Goal: Find contact information: Find contact information

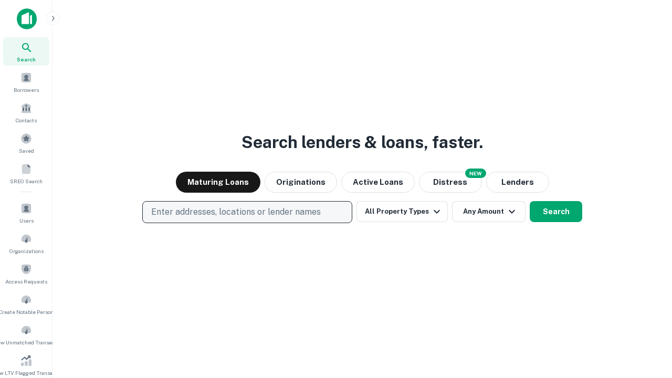
click at [247, 212] on p "Enter addresses, locations or lender names" at bounding box center [235, 212] width 169 height 13
type input "**********"
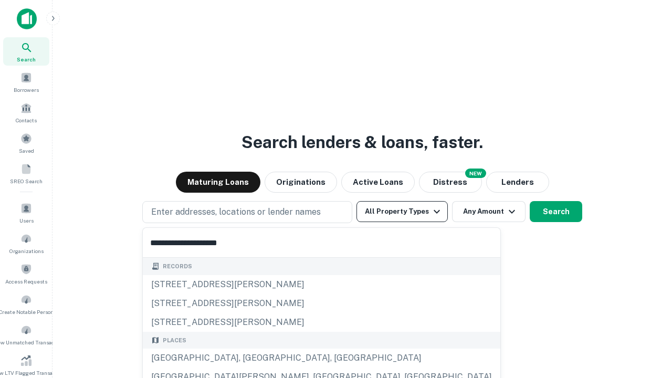
click at [251, 358] on div "[GEOGRAPHIC_DATA], [GEOGRAPHIC_DATA], [GEOGRAPHIC_DATA]" at bounding box center [321, 357] width 357 height 19
click at [402, 211] on button "All Property Types" at bounding box center [401, 211] width 91 height 21
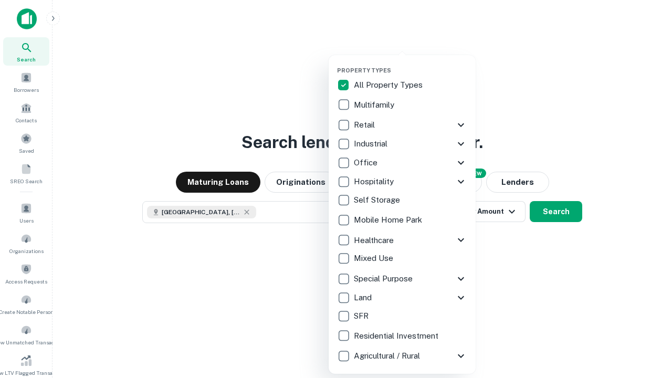
click at [410, 63] on button "button" at bounding box center [410, 63] width 147 height 1
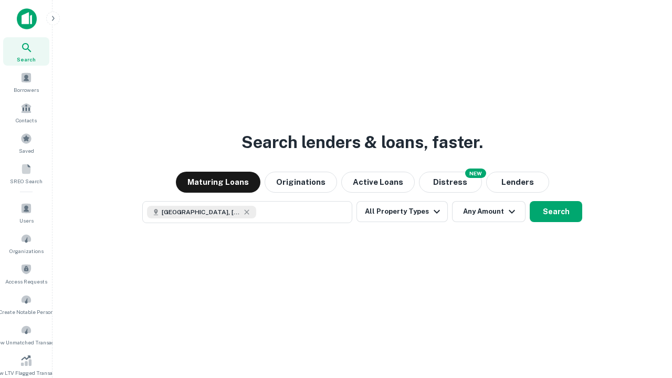
scroll to position [6, 126]
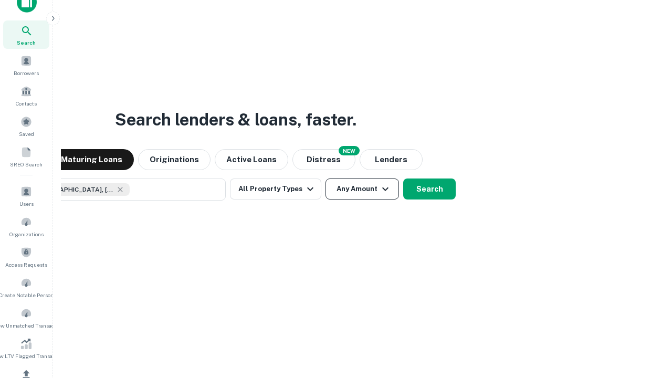
click at [325, 178] on button "Any Amount" at bounding box center [361, 188] width 73 height 21
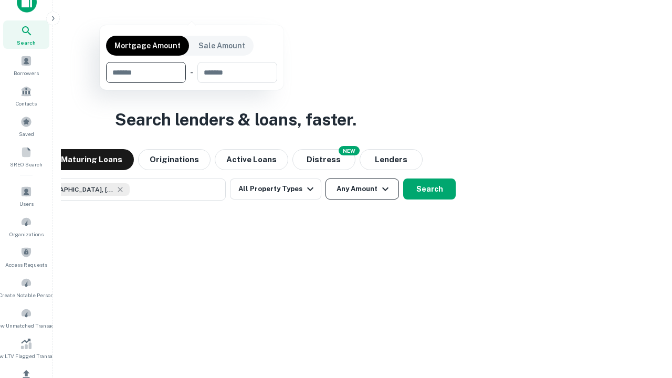
scroll to position [125, 0]
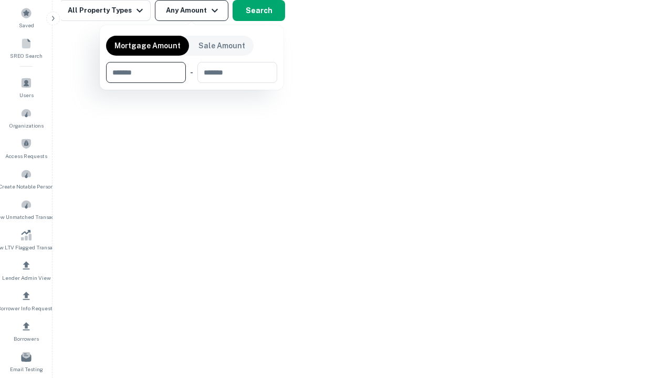
type input "*******"
click at [192, 83] on button "button" at bounding box center [191, 83] width 171 height 1
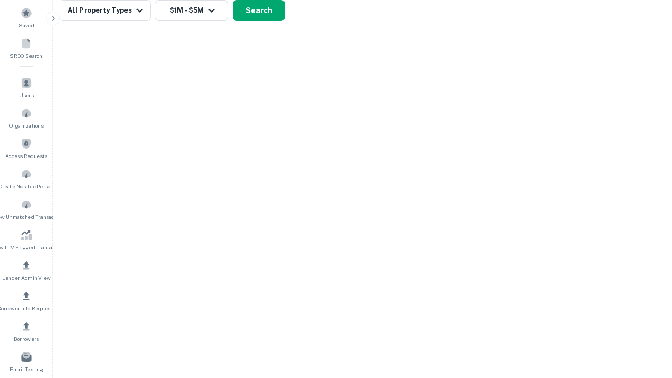
scroll to position [17, 0]
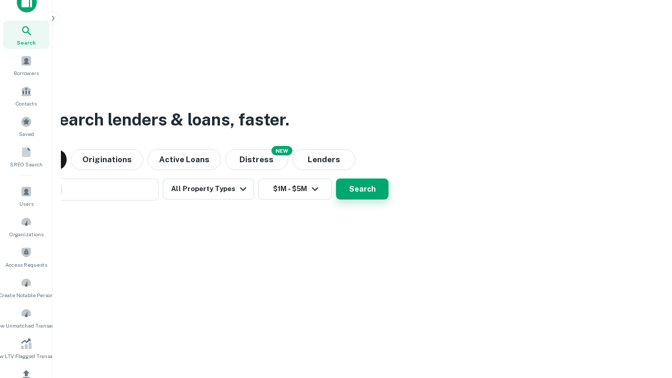
click at [336, 178] on button "Search" at bounding box center [362, 188] width 52 height 21
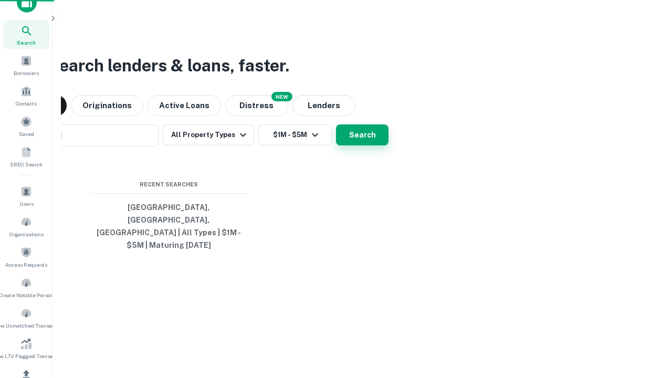
scroll to position [125, 0]
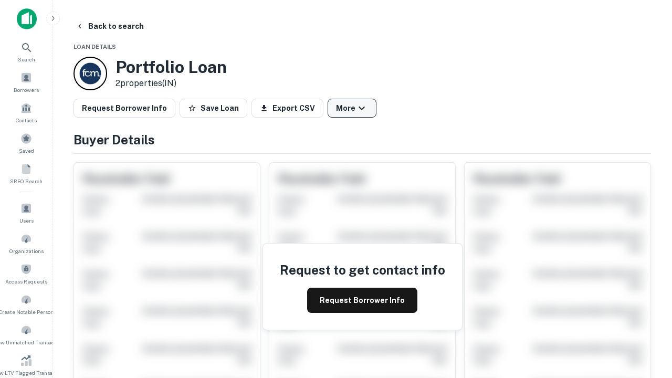
click at [352, 108] on button "More" at bounding box center [351, 108] width 49 height 19
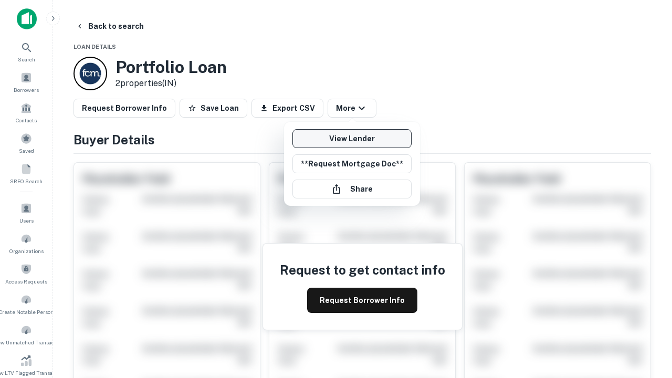
click at [352, 139] on link "View Lender" at bounding box center [351, 138] width 119 height 19
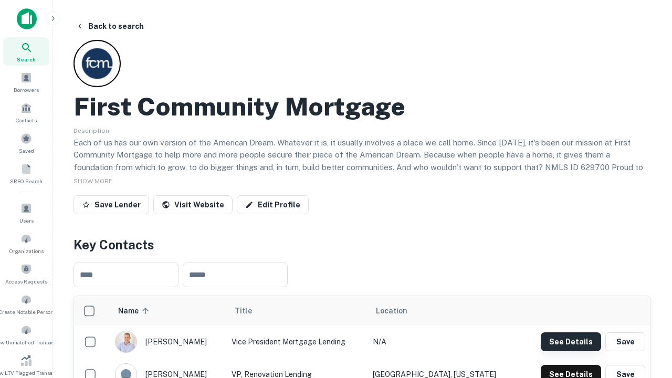
click at [570, 341] on button "See Details" at bounding box center [570, 341] width 60 height 19
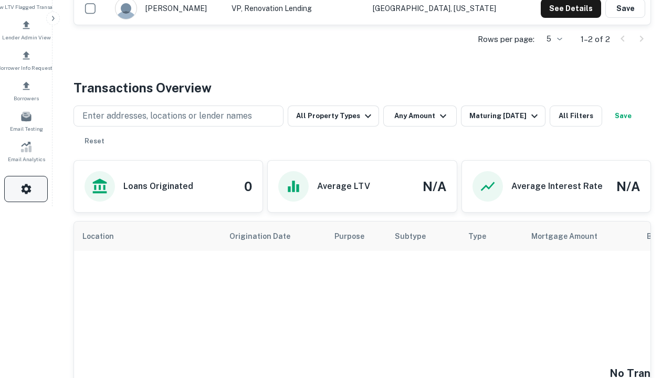
click at [26, 189] on icon "button" at bounding box center [26, 189] width 13 height 13
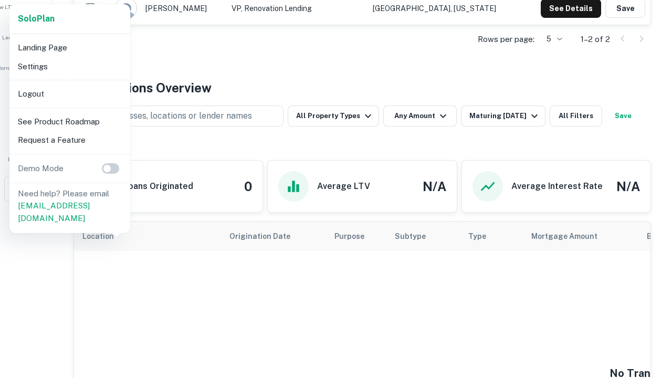
click at [69, 93] on li "Logout" at bounding box center [70, 93] width 112 height 19
